Goal: Check status: Verify the current state of an ongoing process or item

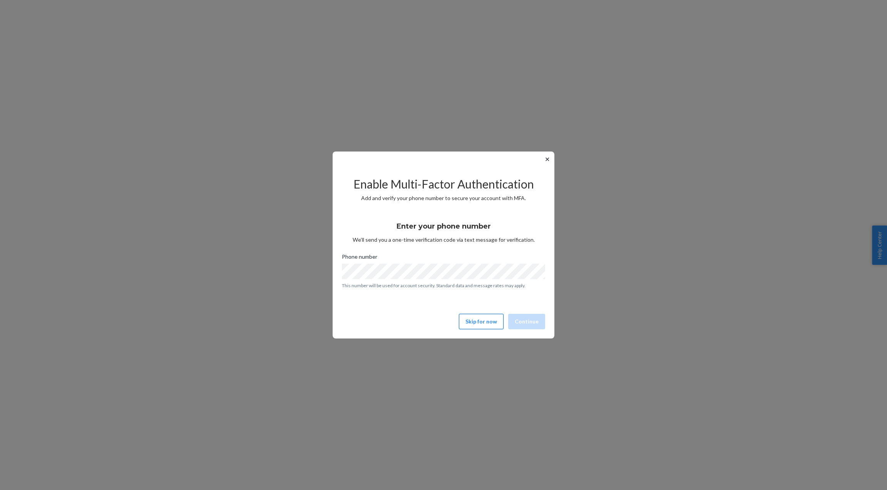
click at [467, 324] on button "Skip for now" at bounding box center [481, 321] width 45 height 15
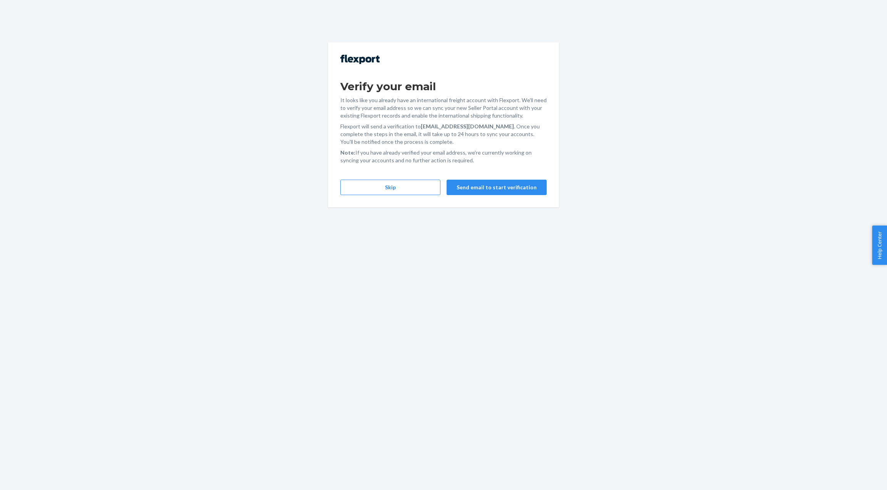
click at [401, 195] on div "Verify your email It looks like you already have an international freight accou…" at bounding box center [443, 124] width 231 height 165
click at [399, 194] on button "Skip" at bounding box center [390, 186] width 100 height 15
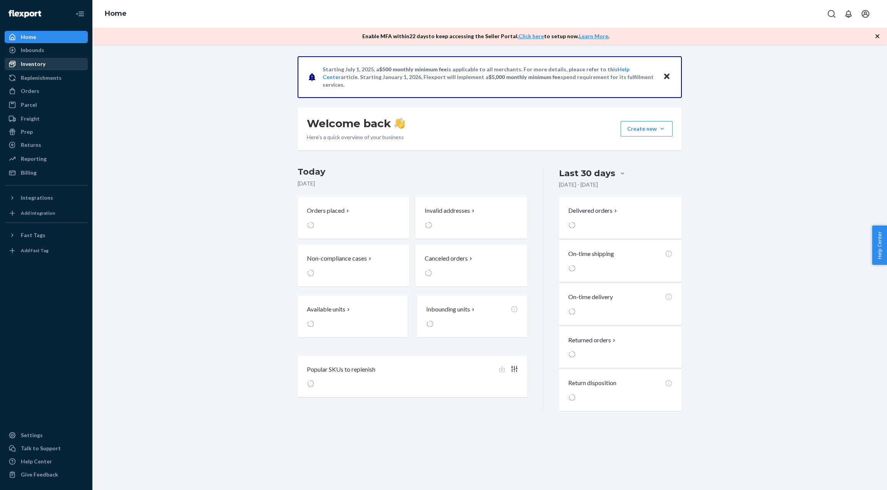
drag, startPoint x: 43, startPoint y: 63, endPoint x: 53, endPoint y: 64, distance: 10.0
click at [43, 63] on div "Inventory" at bounding box center [33, 64] width 25 height 8
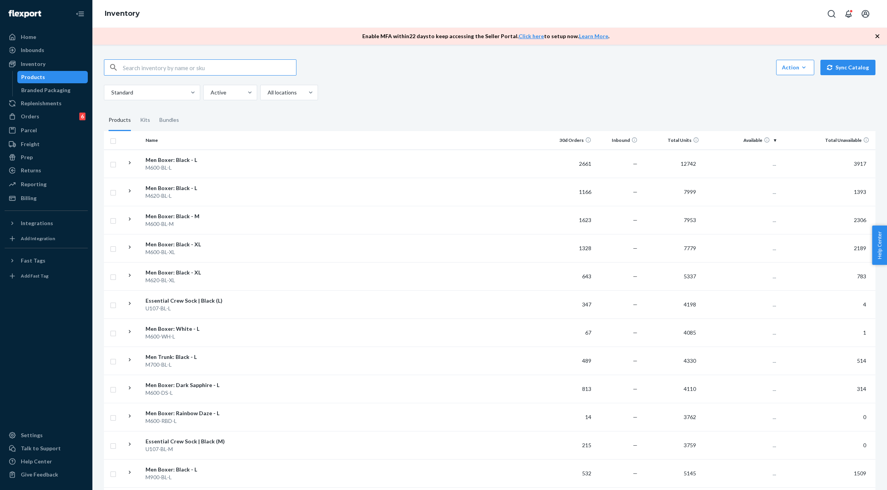
click at [159, 67] on input "text" at bounding box center [209, 67] width 173 height 15
type input "mal700-mdw-m"
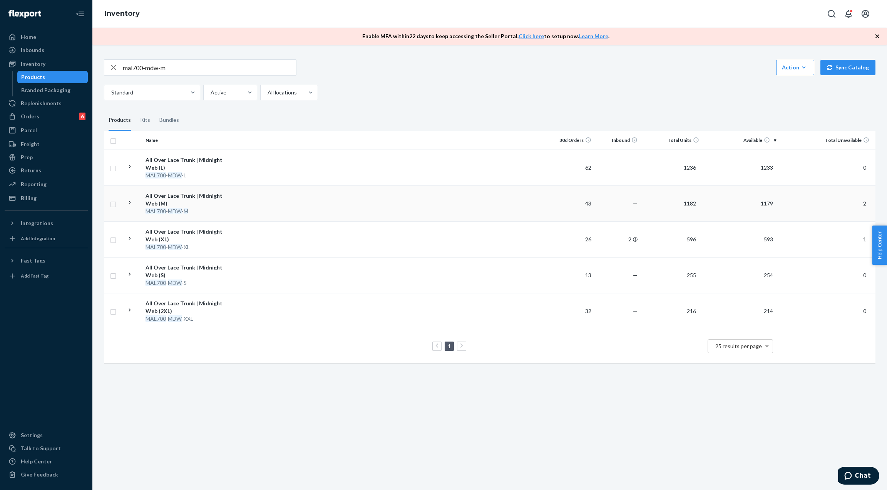
click at [241, 199] on td at bounding box center [388, 203] width 319 height 36
